Goal: Task Accomplishment & Management: Manage account settings

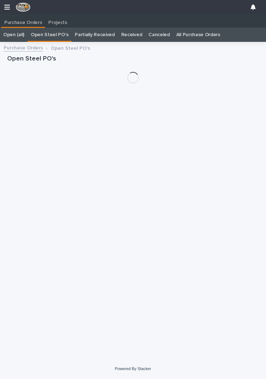
scroll to position [0, 3]
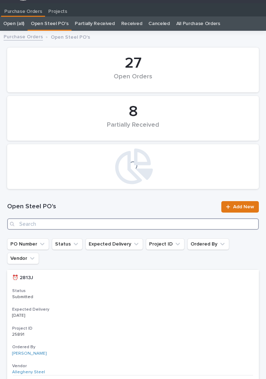
click at [88, 228] on input "Search" at bounding box center [133, 223] width 252 height 11
type input "2886"
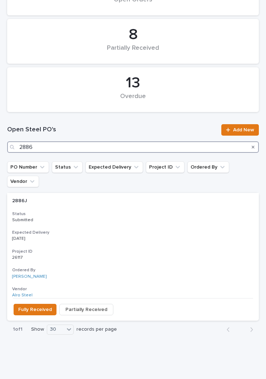
scroll to position [88, 0]
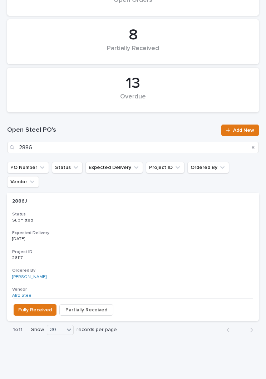
click at [137, 210] on div "2886J 2886J Status Submitted Expected Delivery [DATE] Project ID 26117 26117 Or…" at bounding box center [133, 245] width 252 height 105
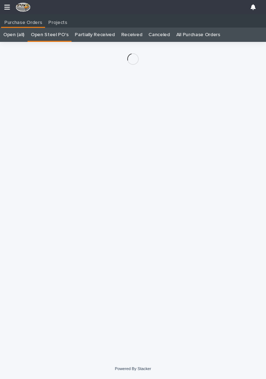
scroll to position [11, 0]
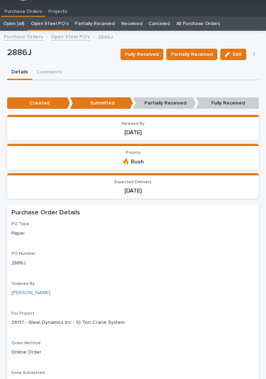
click at [151, 55] on span "Fully Received" at bounding box center [142, 54] width 34 height 9
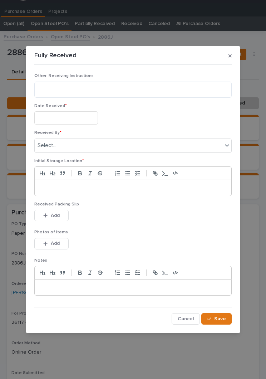
click at [77, 120] on input "text" at bounding box center [66, 117] width 64 height 13
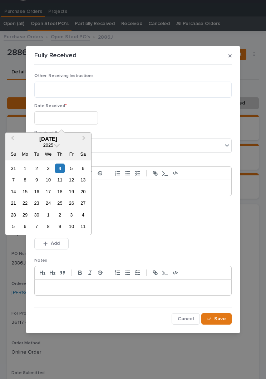
click at [63, 168] on div "4" at bounding box center [60, 169] width 10 height 10
type input "**********"
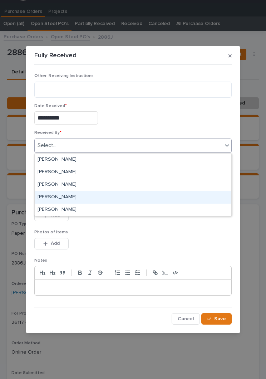
click at [89, 198] on div "[PERSON_NAME]" at bounding box center [133, 197] width 197 height 13
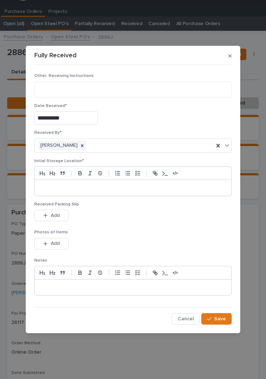
click at [114, 189] on p at bounding box center [133, 187] width 186 height 7
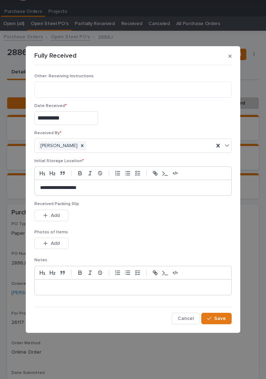
click at [136, 225] on div "Received Packing Slip This file cannot be opened Download File Add" at bounding box center [133, 215] width 198 height 28
click at [131, 247] on div "This file cannot be opened Download File Add" at bounding box center [133, 245] width 198 height 14
click at [66, 213] on button "Add" at bounding box center [51, 215] width 34 height 11
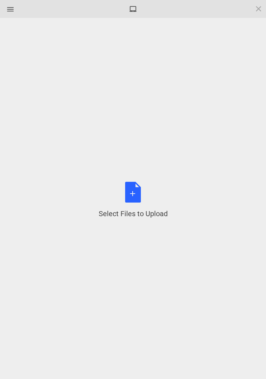
click at [137, 195] on div "Select Files to Upload or Drag and Drop, Copy and Paste Files" at bounding box center [133, 200] width 69 height 37
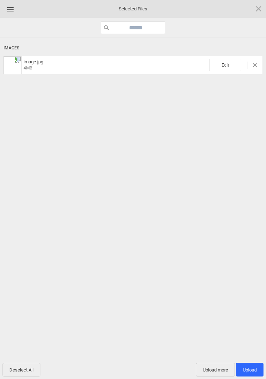
click at [225, 67] on span "Edit" at bounding box center [225, 65] width 32 height 13
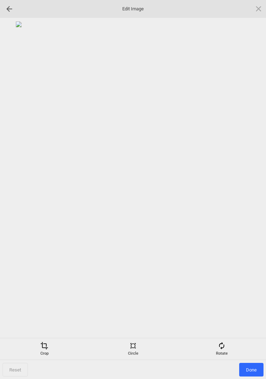
click at [223, 344] on span at bounding box center [222, 346] width 8 height 8
click at [252, 188] on div at bounding box center [250, 190] width 18 height 18
click at [253, 188] on div at bounding box center [250, 190] width 18 height 18
click at [253, 186] on div at bounding box center [250, 190] width 18 height 18
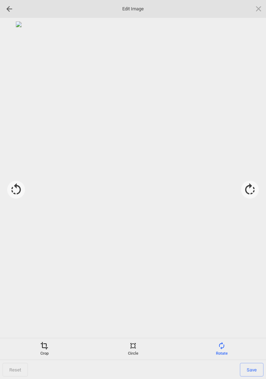
click at [250, 370] on span "Save" at bounding box center [252, 370] width 24 height 14
click at [251, 370] on span "Done" at bounding box center [251, 370] width 24 height 14
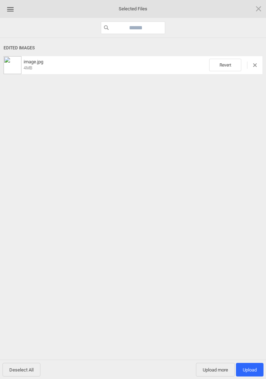
click at [253, 367] on span "Upload 1" at bounding box center [250, 369] width 14 height 5
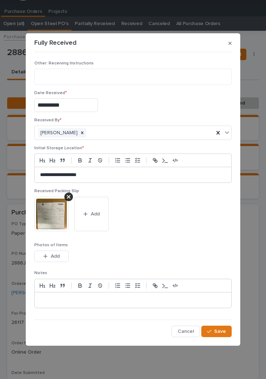
click at [223, 332] on span "Save" at bounding box center [220, 331] width 12 height 6
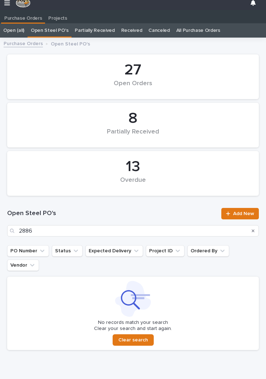
scroll to position [11, 0]
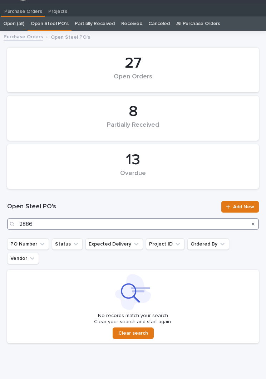
click at [126, 218] on input "2886" at bounding box center [133, 223] width 252 height 11
click at [151, 225] on input "2886" at bounding box center [133, 223] width 252 height 11
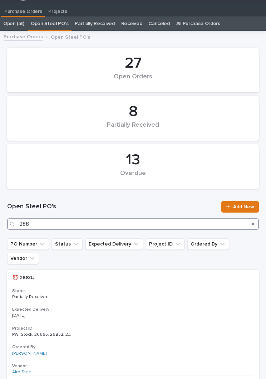
type input "2880"
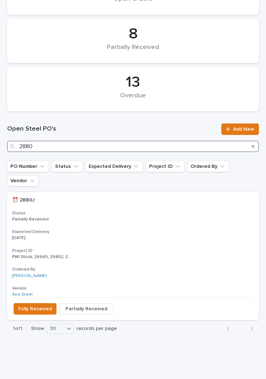
scroll to position [88, 0]
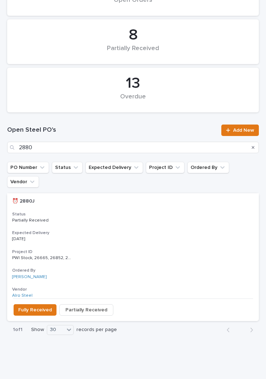
click at [130, 218] on p "Partially Received" at bounding box center [133, 220] width 242 height 5
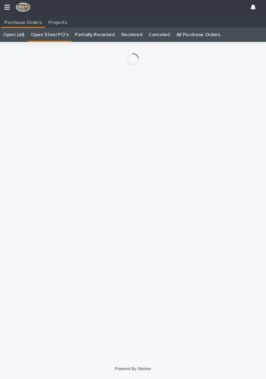
scroll to position [11, 0]
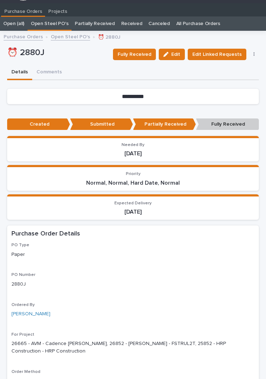
click at [146, 53] on span "Fully Received" at bounding box center [135, 54] width 34 height 9
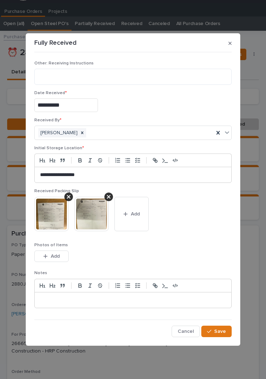
click at [139, 222] on button "Add" at bounding box center [132, 214] width 34 height 34
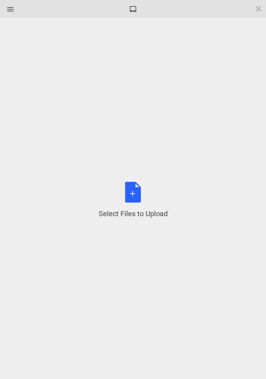
click at [137, 193] on div "Select Files to Upload or Drag and Drop, Copy and Paste Files" at bounding box center [133, 200] width 69 height 37
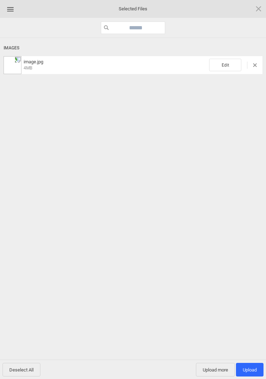
click at [228, 64] on span "Edit" at bounding box center [225, 65] width 32 height 13
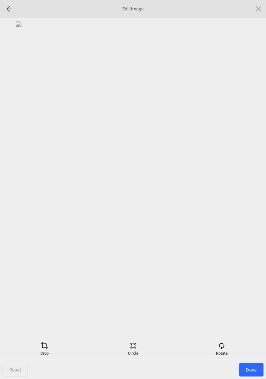
click at [230, 348] on div "Rotate" at bounding box center [221, 349] width 85 height 14
click at [254, 186] on div at bounding box center [250, 190] width 18 height 18
click at [253, 186] on div at bounding box center [250, 190] width 18 height 18
click at [256, 185] on div at bounding box center [250, 190] width 18 height 18
click at [252, 185] on div at bounding box center [250, 190] width 18 height 18
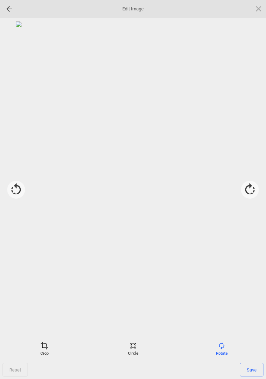
click at [253, 370] on span "Save" at bounding box center [252, 370] width 24 height 14
click at [255, 371] on span "Done" at bounding box center [251, 370] width 24 height 14
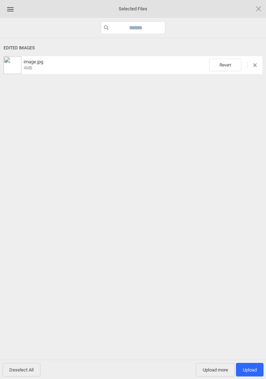
click at [252, 371] on span "Upload 1" at bounding box center [250, 369] width 14 height 5
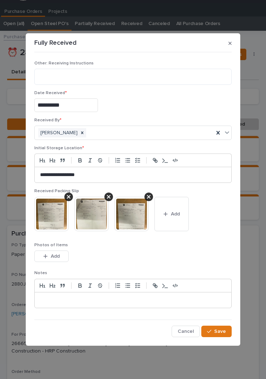
click at [223, 330] on span "Save" at bounding box center [220, 331] width 12 height 6
